Goal: Task Accomplishment & Management: Manage account settings

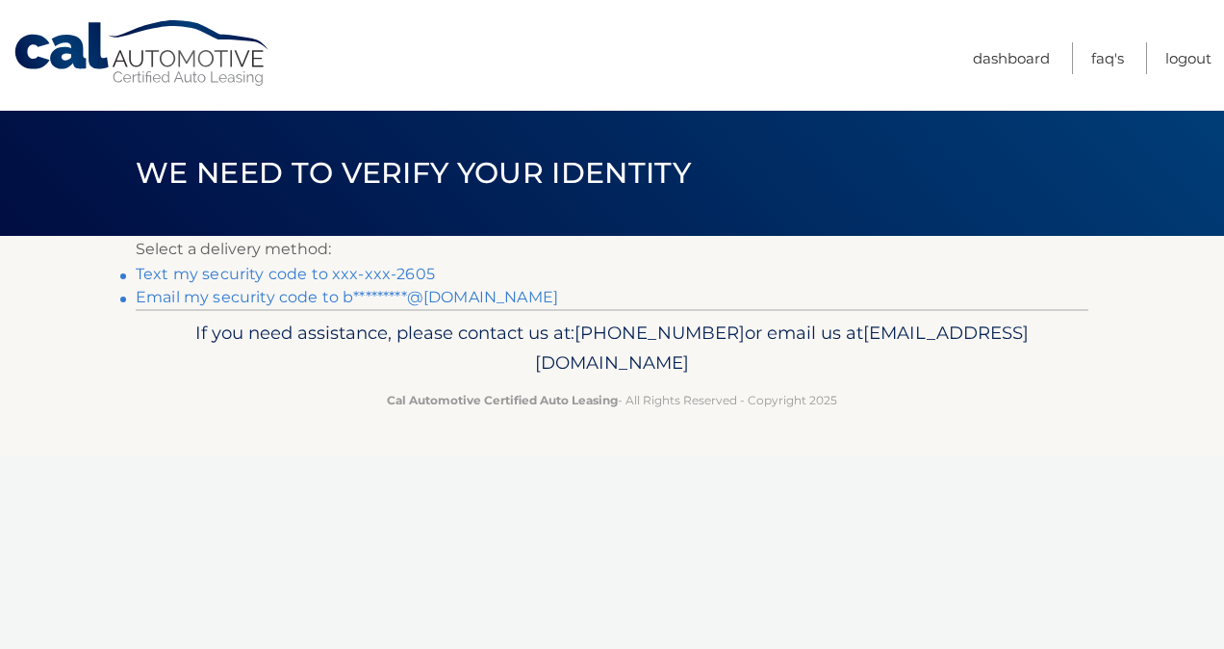
click at [261, 273] on link "Text my security code to xxx-xxx-2605" at bounding box center [285, 274] width 299 height 18
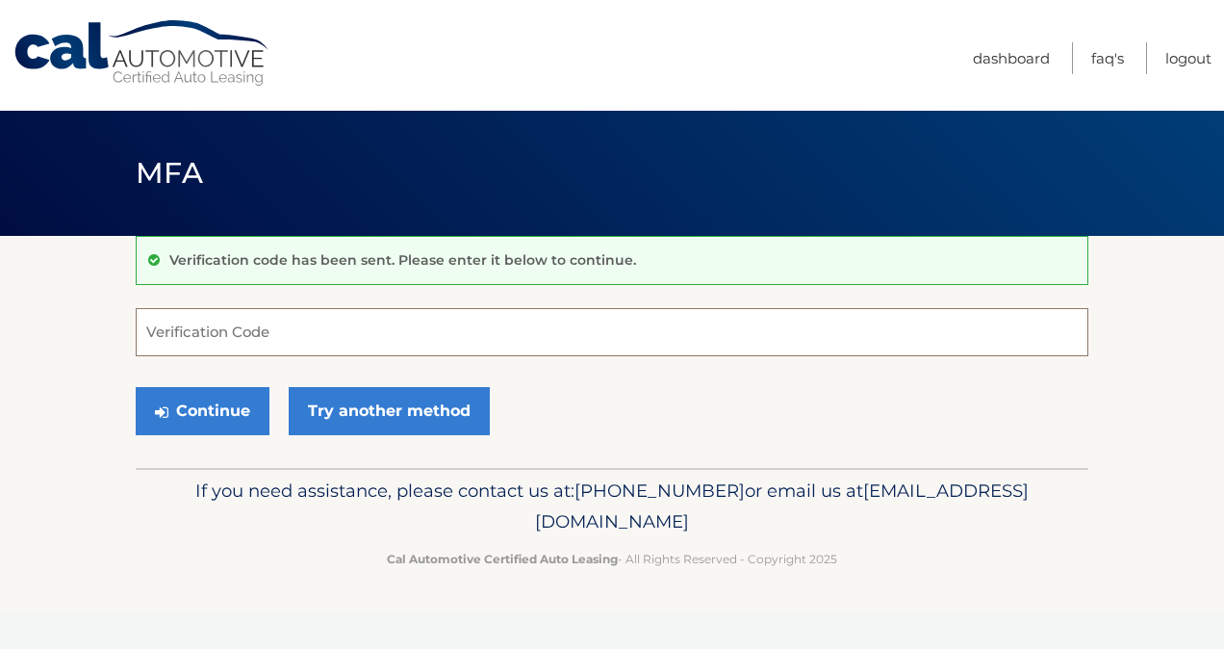
click at [184, 323] on input "Verification Code" at bounding box center [612, 332] width 953 height 48
type input "765595"
click at [136, 387] on button "Continue" at bounding box center [203, 411] width 134 height 48
